Goal: Information Seeking & Learning: Learn about a topic

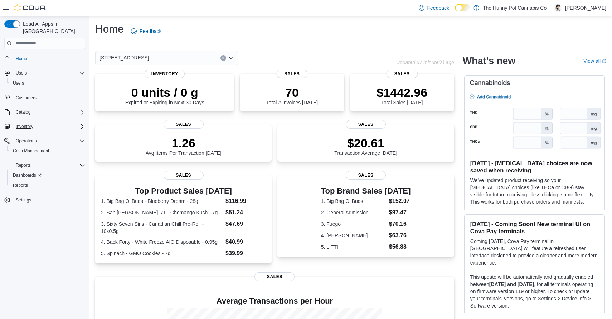
click at [74, 122] on div "Inventory" at bounding box center [49, 126] width 72 height 9
click at [51, 144] on span "Inventory Manager (Classic)" at bounding box center [40, 147] width 54 height 6
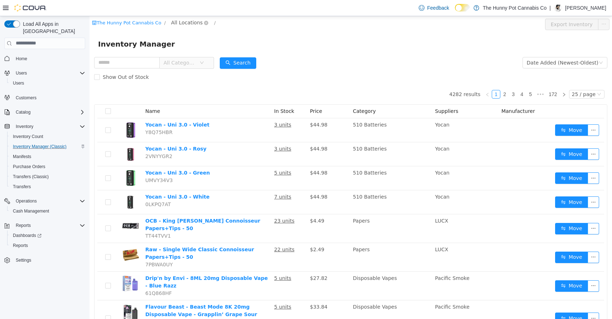
click at [187, 23] on span "All Locations" at bounding box center [187, 22] width 32 height 8
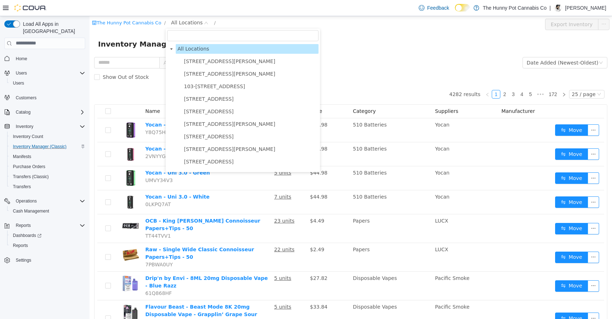
click at [279, 40] on div "Inventory Manager" at bounding box center [351, 43] width 506 height 11
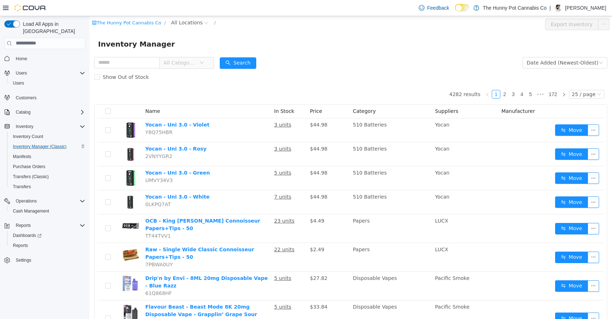
click at [214, 62] on span "All Categories" at bounding box center [187, 63] width 54 height 12
click at [199, 61] on span "All Categories" at bounding box center [182, 62] width 36 height 11
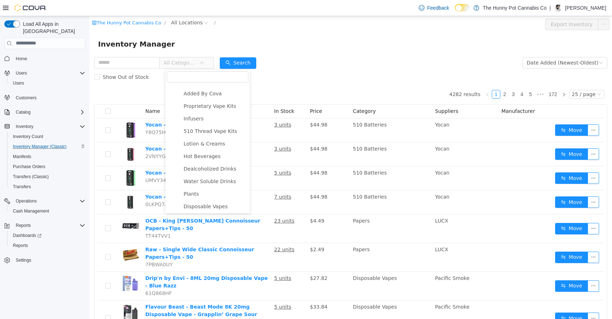
scroll to position [724, 0]
click at [215, 107] on span "Disposable Vapes" at bounding box center [206, 105] width 44 height 6
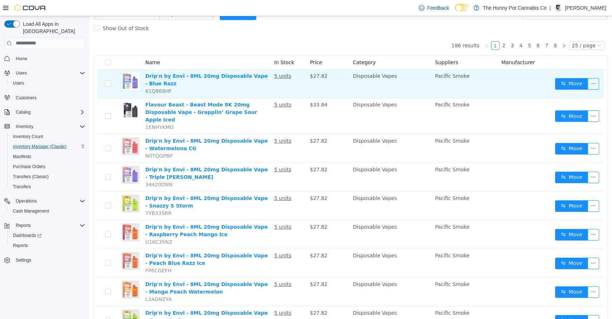
scroll to position [0, 0]
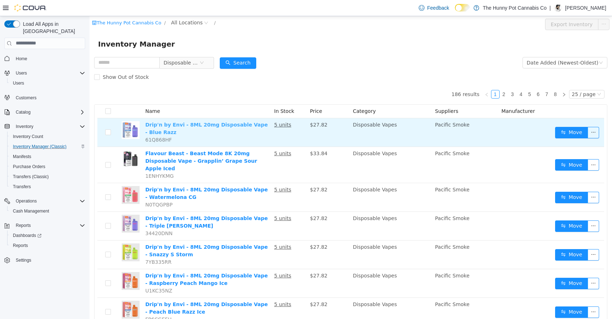
click at [203, 127] on link "Drip'n by Envi - 8ML 20mg Disposable Vape - Blue Razz" at bounding box center [206, 127] width 122 height 13
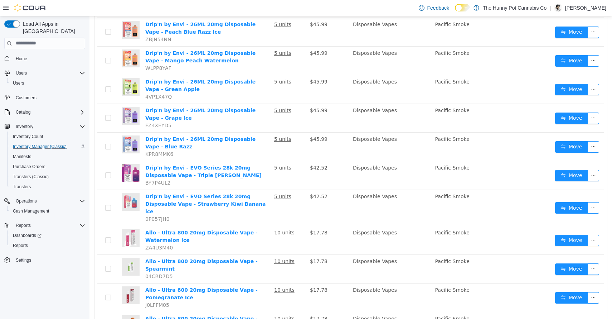
scroll to position [531, 0]
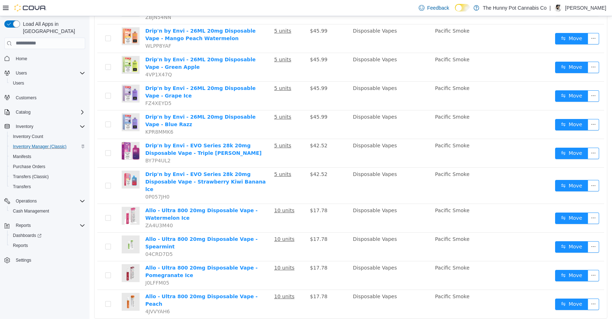
click at [590, 298] on li "50 / page" at bounding box center [588, 296] width 35 height 11
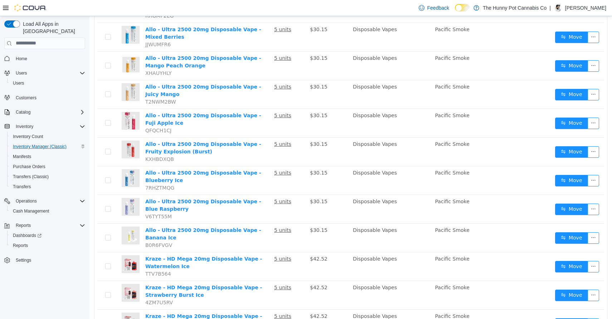
scroll to position [1226, 0]
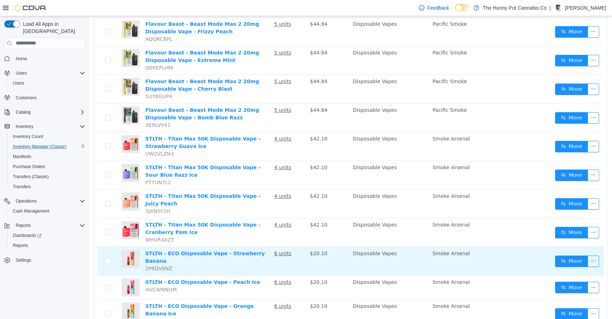
scroll to position [1238, 0]
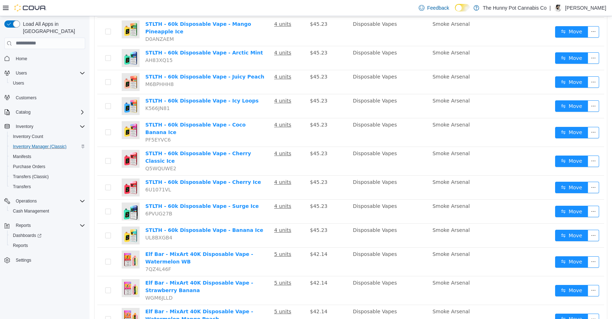
scroll to position [1159, 0]
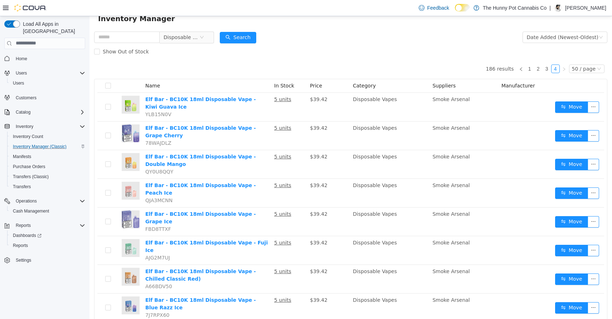
scroll to position [25, 0]
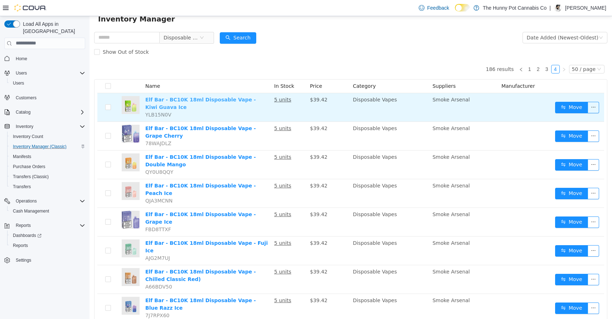
click at [189, 97] on link "Elf Bar - BC10K 18ml Disposable Vape - Kiwi Guava Ice" at bounding box center [200, 102] width 111 height 13
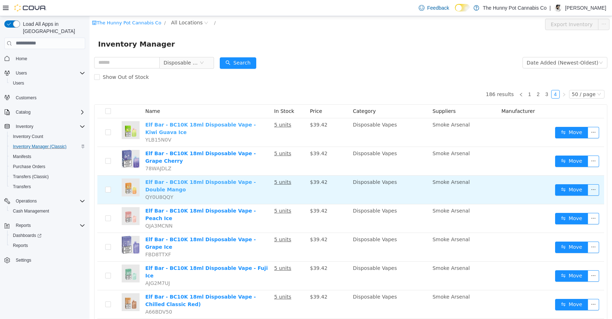
scroll to position [57, 0]
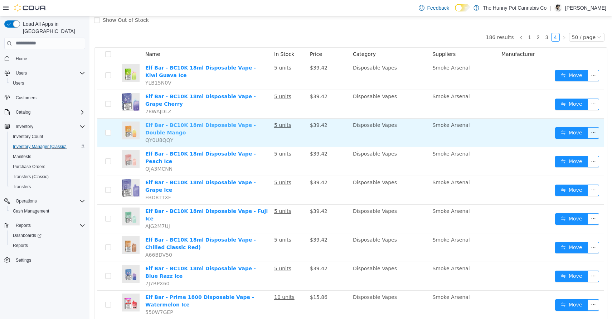
click at [205, 126] on link "Elf Bar - BC10K 18ml Disposable Vape - Double Mango" at bounding box center [200, 128] width 111 height 13
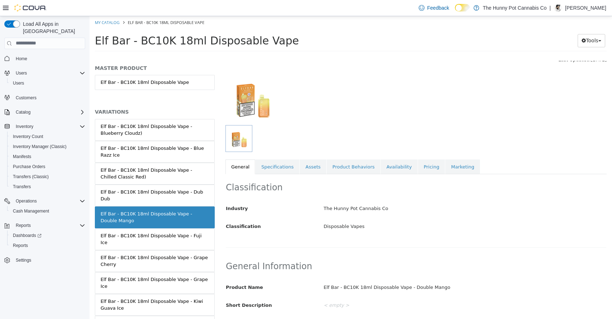
scroll to position [33, 0]
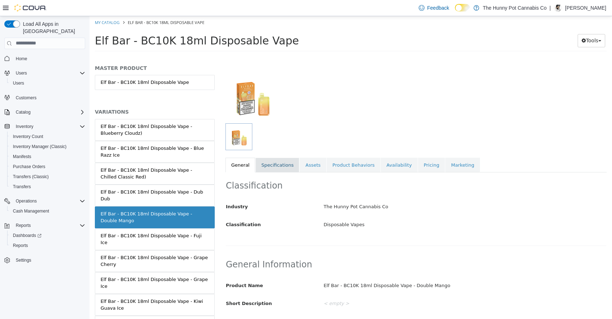
click at [274, 164] on link "Specifications" at bounding box center [278, 164] width 44 height 15
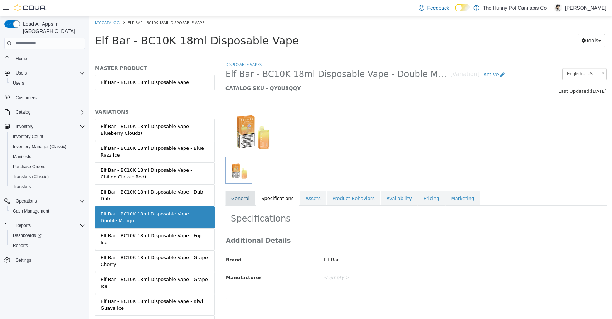
click at [241, 197] on link "General" at bounding box center [241, 198] width 30 height 15
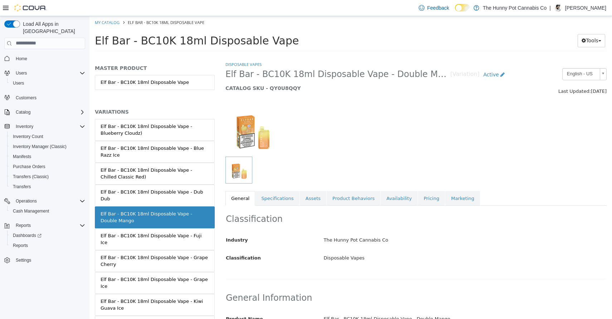
click at [257, 138] on img at bounding box center [253, 129] width 54 height 54
